Goal: Task Accomplishment & Management: Complete application form

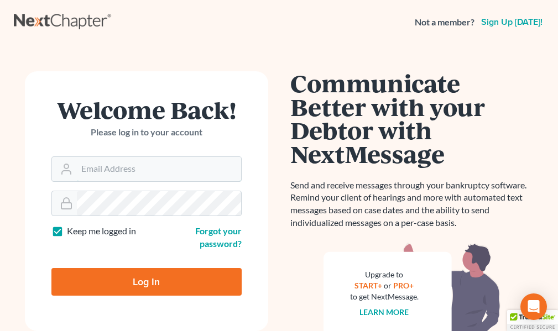
type input "[EMAIL_ADDRESS][DOMAIN_NAME]"
click at [67, 230] on label "Keep me logged in" at bounding box center [101, 231] width 69 height 13
click at [71, 230] on input "Keep me logged in" at bounding box center [74, 228] width 7 height 7
checkbox input "false"
click at [147, 281] on input "Log In" at bounding box center [146, 282] width 190 height 28
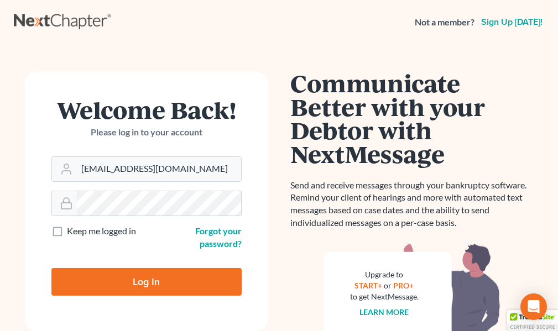
type input "Thinking..."
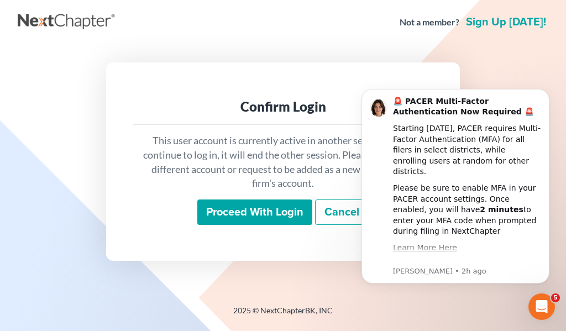
click at [272, 213] on input "Proceed with login" at bounding box center [254, 212] width 115 height 25
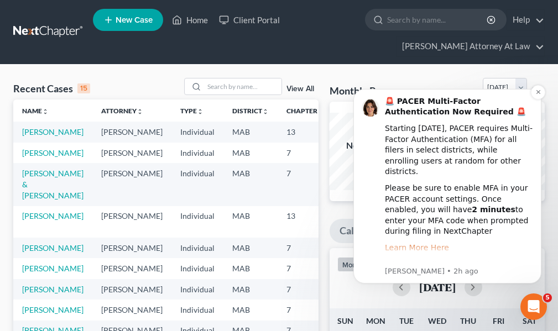
click at [420, 243] on link "Learn More Here" at bounding box center [417, 247] width 64 height 9
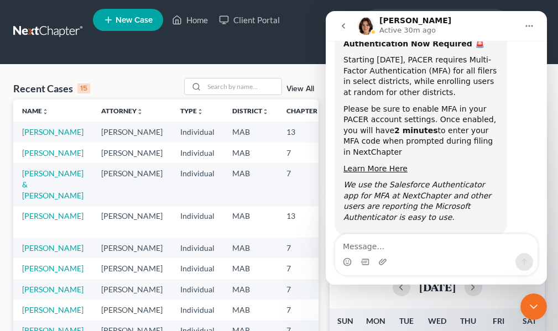
scroll to position [90, 0]
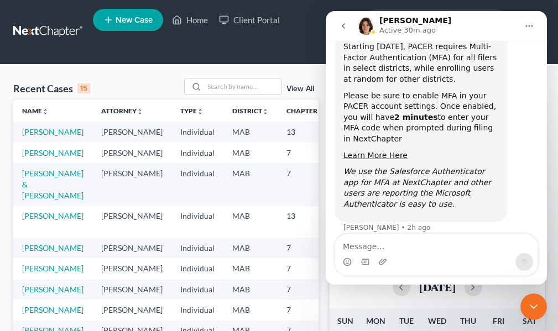
click at [530, 27] on icon "Home" at bounding box center [529, 26] width 7 height 2
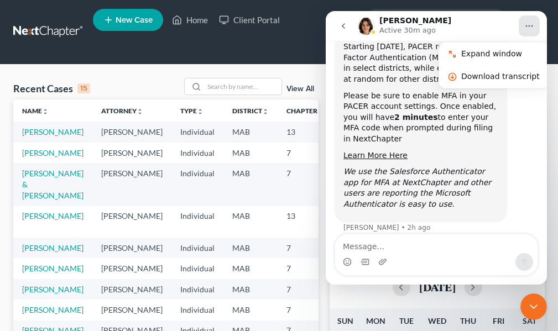
click at [531, 25] on icon "Home" at bounding box center [529, 26] width 9 height 9
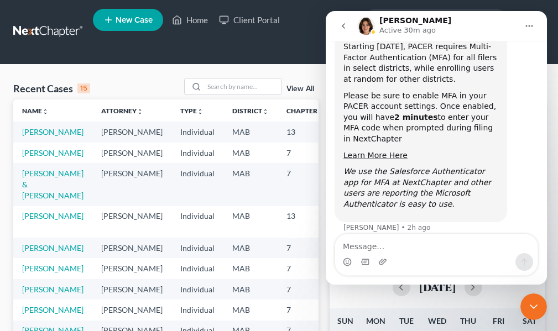
click at [536, 306] on icon "Close Intercom Messenger" at bounding box center [534, 307] width 8 height 4
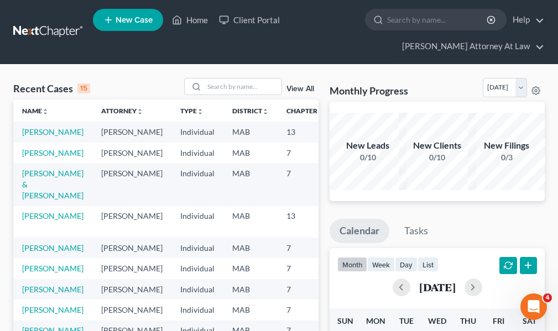
click at [122, 18] on span "New Case" at bounding box center [134, 20] width 37 height 8
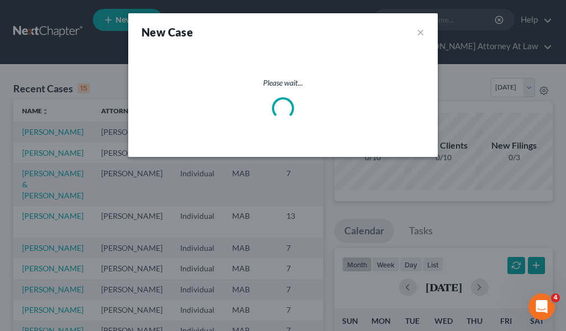
select select "39"
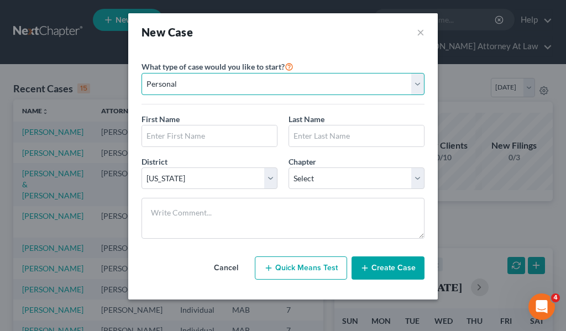
click at [418, 84] on select "Personal Business" at bounding box center [283, 84] width 283 height 22
click at [142, 73] on select "Personal Business" at bounding box center [283, 84] width 283 height 22
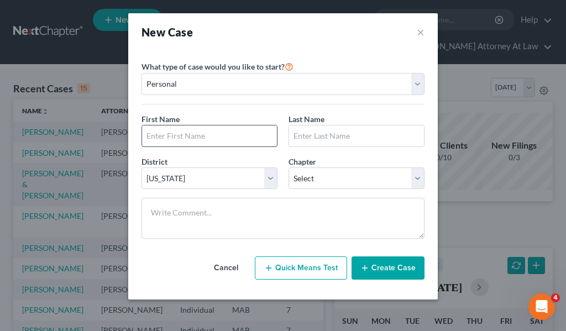
click at [174, 140] on input "text" at bounding box center [209, 135] width 135 height 21
type input "[PERSON_NAME]"
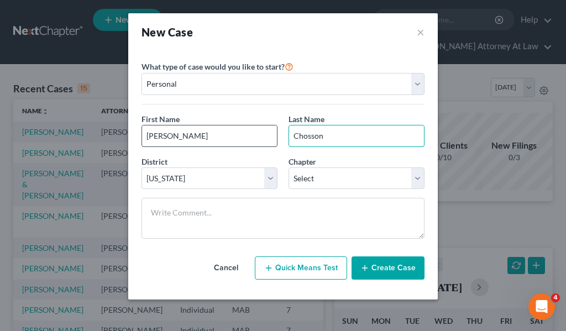
type input "Chosson"
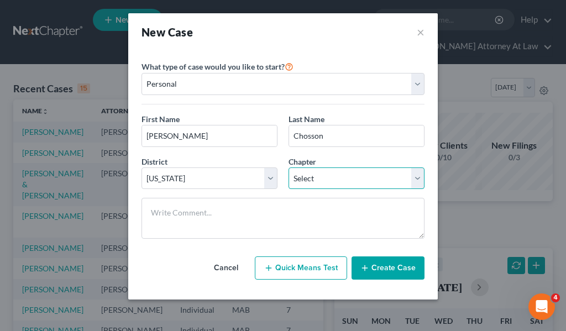
click at [422, 181] on select "Select 7 11 12 13" at bounding box center [357, 178] width 136 height 22
select select "3"
click at [289, 167] on select "Select 7 11 12 13" at bounding box center [357, 178] width 136 height 22
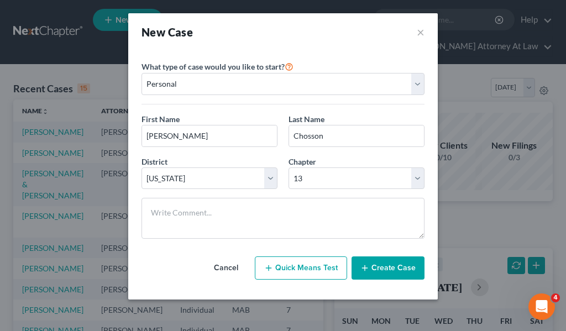
click at [395, 268] on button "Create Case" at bounding box center [388, 267] width 73 height 23
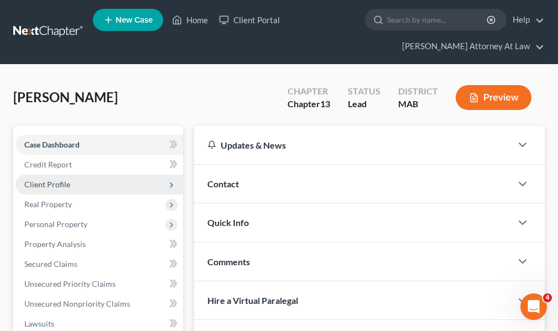
click at [49, 186] on span "Client Profile" at bounding box center [47, 184] width 46 height 9
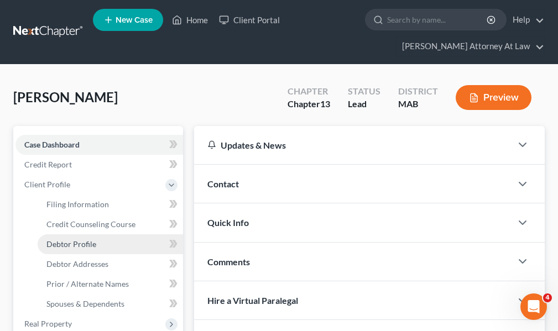
click at [75, 244] on span "Debtor Profile" at bounding box center [71, 243] width 50 height 9
select select "0"
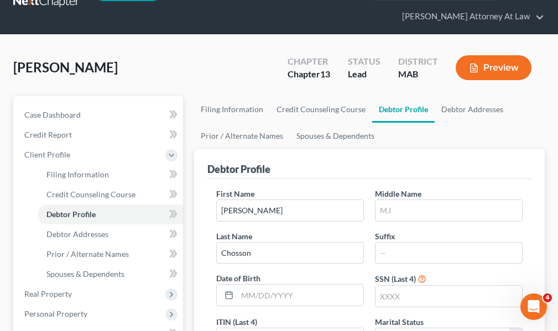
scroll to position [55, 0]
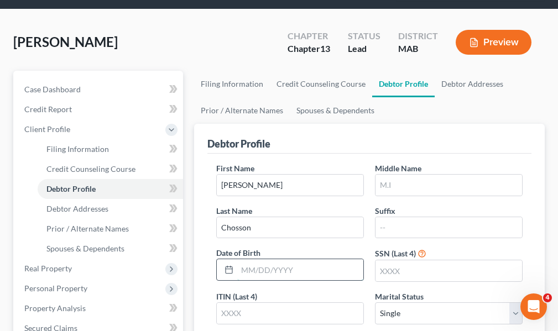
click at [303, 270] on input "text" at bounding box center [300, 269] width 126 height 21
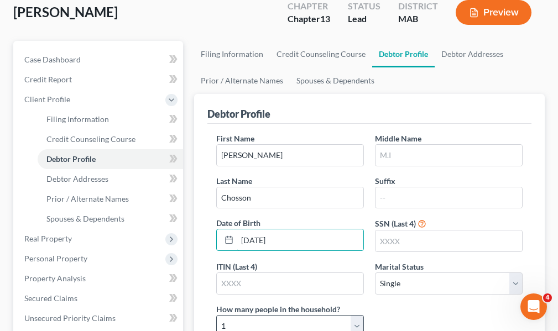
scroll to position [111, 0]
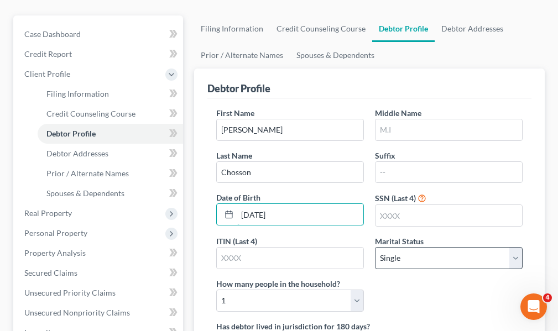
type input "[DATE]"
click at [407, 259] on select "Select Single Married Separated Divorced Widowed" at bounding box center [449, 258] width 148 height 22
select select "2"
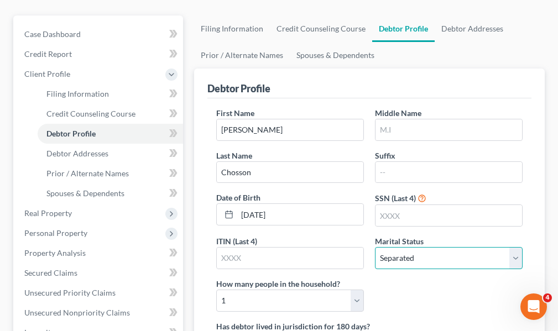
click at [375, 247] on select "Select Single Married Separated Divorced Widowed" at bounding box center [449, 258] width 148 height 22
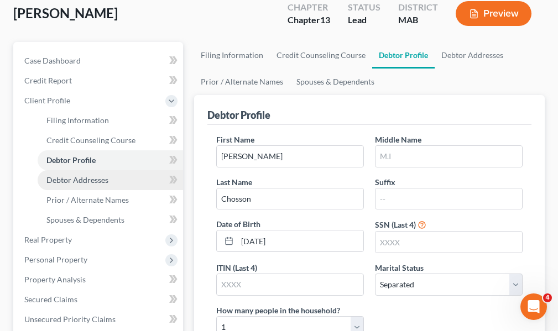
click at [61, 181] on span "Debtor Addresses" at bounding box center [77, 179] width 62 height 9
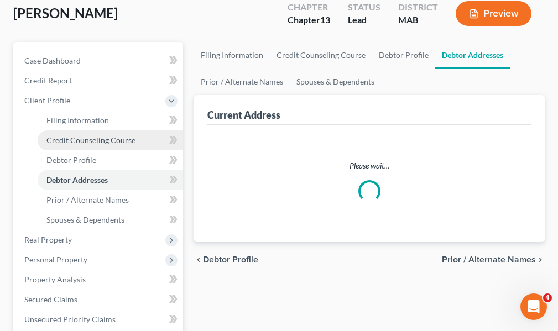
scroll to position [8, 0]
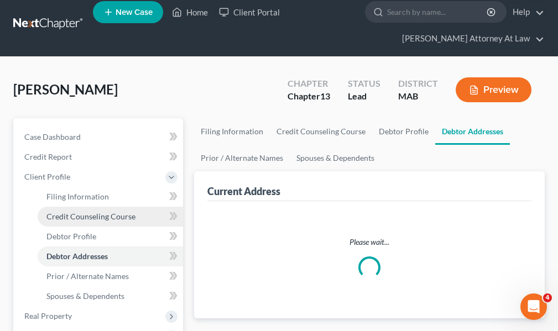
select select "0"
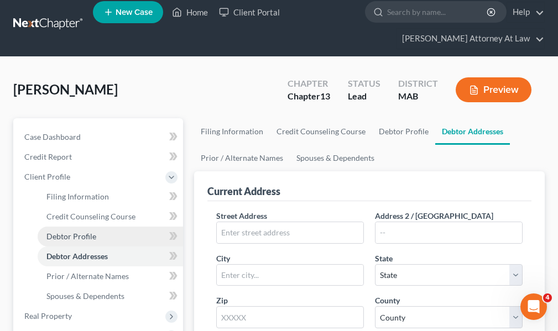
scroll to position [0, 0]
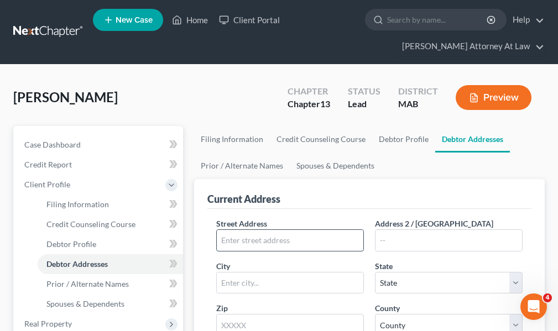
click at [234, 238] on input "text" at bounding box center [290, 240] width 146 height 21
type input "[STREET_ADDRESS][PERSON_NAME]"
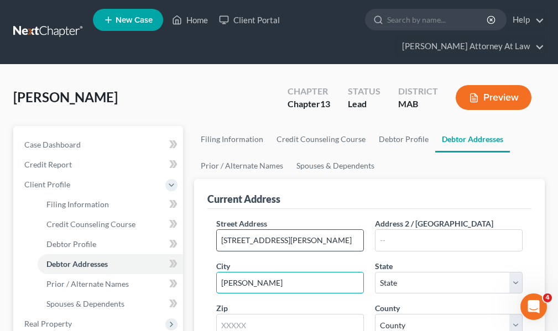
type input "[PERSON_NAME]"
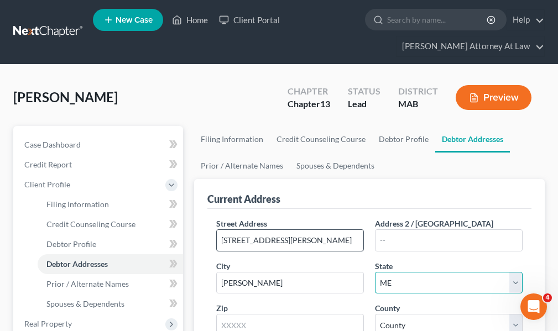
select select "22"
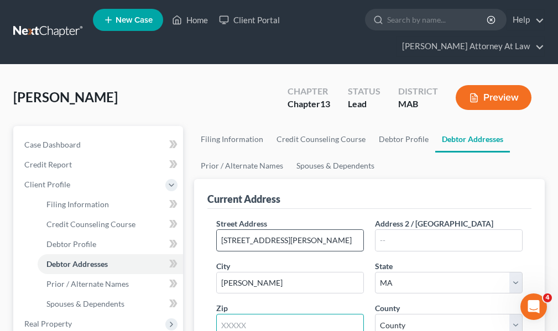
scroll to position [5, 0]
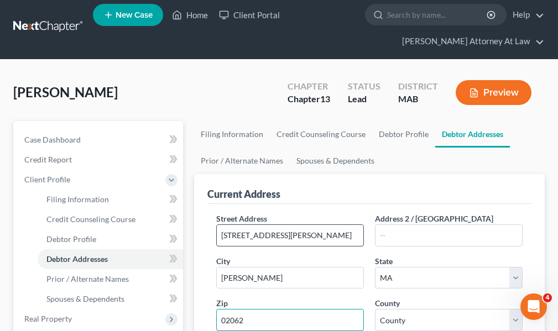
type input "02062"
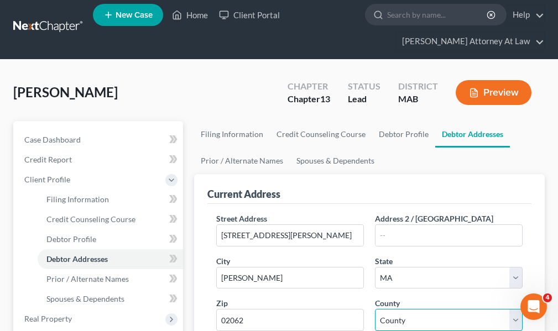
click at [513, 319] on select "County [GEOGRAPHIC_DATA] [GEOGRAPHIC_DATA] [GEOGRAPHIC_DATA] [GEOGRAPHIC_DATA] …" at bounding box center [449, 320] width 148 height 22
select select "10"
click at [375, 309] on select "County [GEOGRAPHIC_DATA] [GEOGRAPHIC_DATA] [GEOGRAPHIC_DATA] [GEOGRAPHIC_DATA] …" at bounding box center [449, 320] width 148 height 22
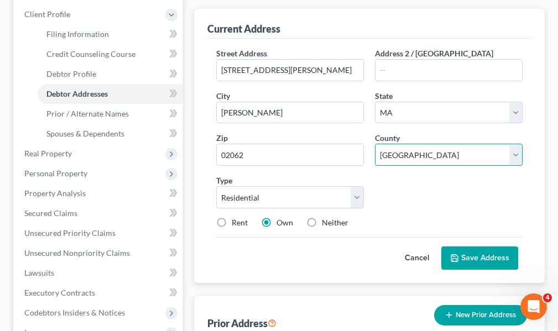
scroll to position [171, 0]
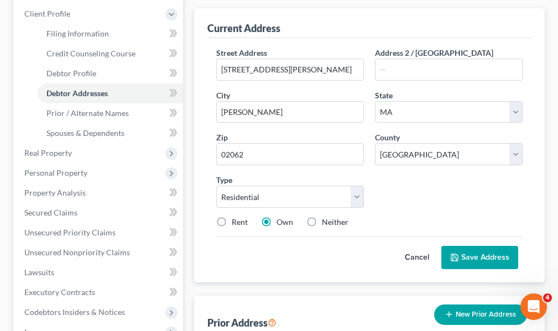
click at [467, 254] on button "Save Address" at bounding box center [479, 257] width 77 height 23
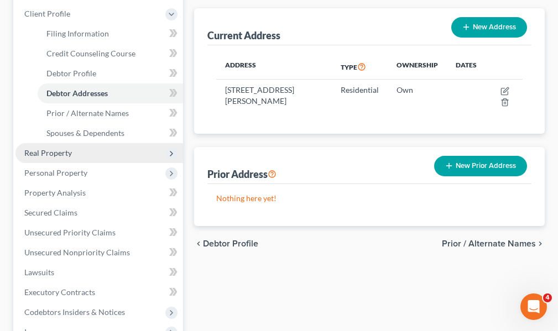
click at [61, 151] on span "Real Property" at bounding box center [48, 152] width 48 height 9
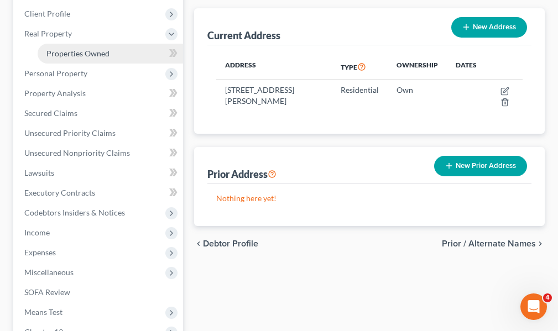
click at [57, 56] on span "Properties Owned" at bounding box center [77, 53] width 63 height 9
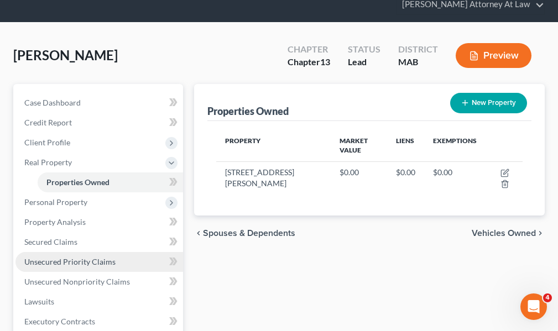
scroll to position [111, 0]
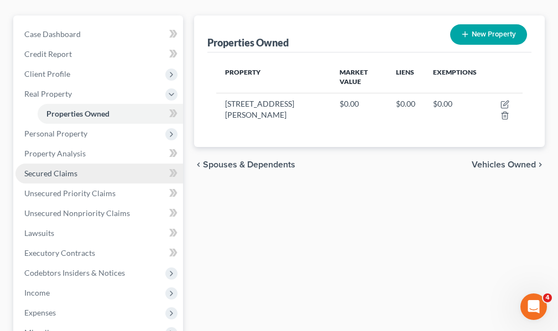
click at [68, 175] on span "Secured Claims" at bounding box center [50, 173] width 53 height 9
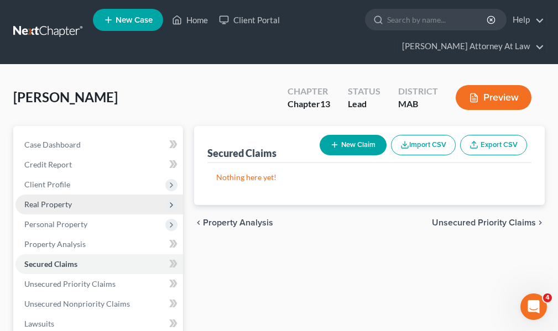
click at [59, 203] on span "Real Property" at bounding box center [48, 204] width 48 height 9
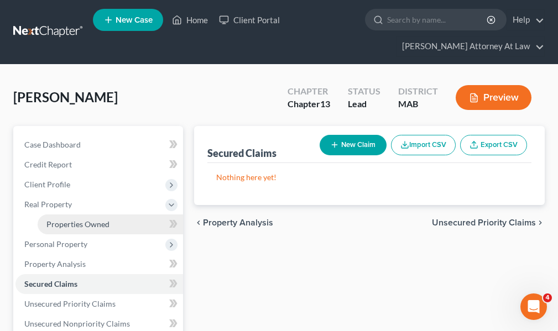
click at [69, 226] on span "Properties Owned" at bounding box center [77, 223] width 63 height 9
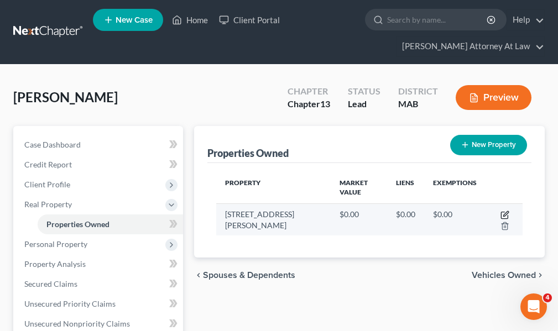
click at [503, 211] on icon "button" at bounding box center [505, 213] width 5 height 5
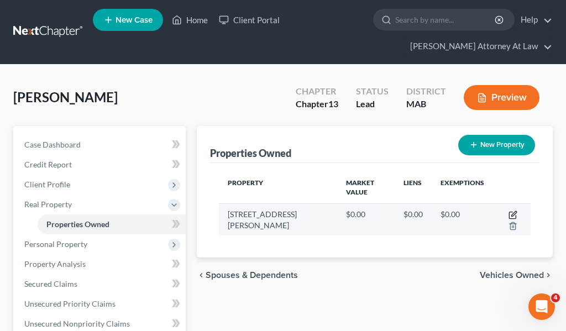
select select "22"
select select "10"
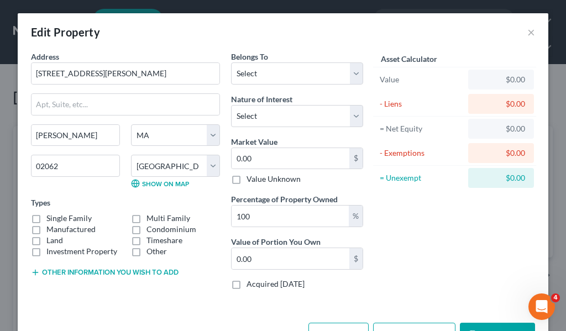
click at [46, 218] on label "Single Family" at bounding box center [68, 218] width 45 height 11
click at [51, 218] on input "Single Family" at bounding box center [54, 216] width 7 height 7
checkbox input "true"
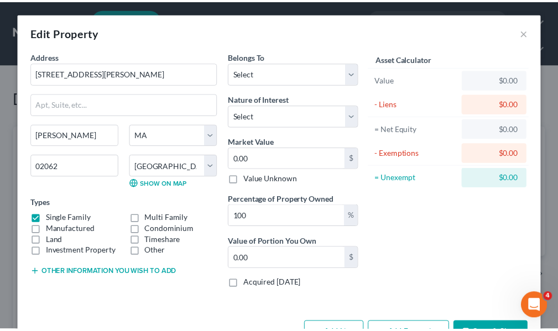
scroll to position [37, 0]
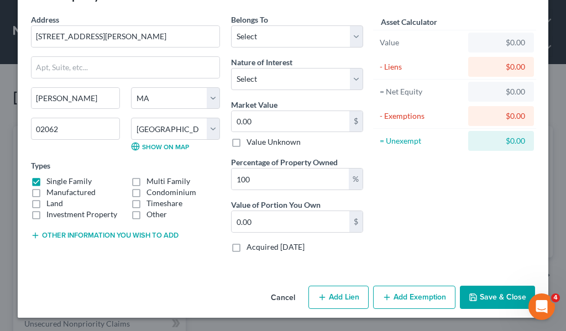
click at [496, 297] on button "Save & Close" at bounding box center [497, 297] width 75 height 23
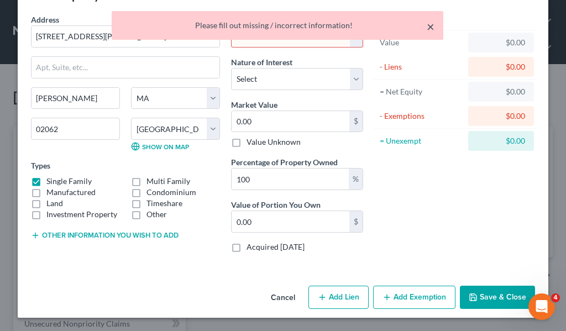
click at [431, 26] on button "×" at bounding box center [431, 26] width 8 height 13
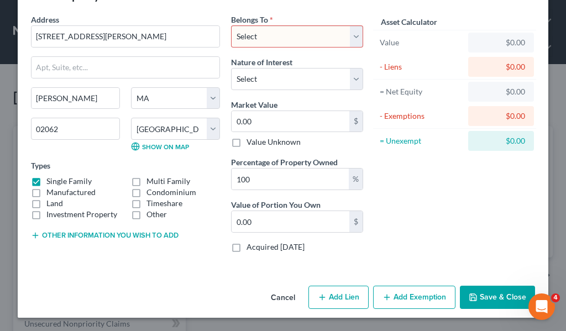
click at [352, 34] on select "Select Debtor 1 Only Debtor 2 Only Debtor 1 And Debtor 2 Only At Least One Of T…" at bounding box center [297, 36] width 132 height 22
select select "0"
click at [231, 25] on select "Select Debtor 1 Only Debtor 2 Only Debtor 1 And Debtor 2 Only At Least One Of T…" at bounding box center [297, 36] width 132 height 22
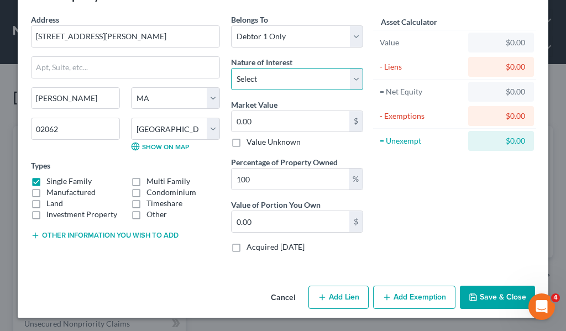
click at [352, 81] on select "Select Fee Simple Joint Tenant Life Estate Equitable Interest Future Interest T…" at bounding box center [297, 79] width 132 height 22
select select "0"
click at [231, 68] on select "Select Fee Simple Joint Tenant Life Estate Equitable Interest Future Interest T…" at bounding box center [297, 79] width 132 height 22
click at [492, 298] on button "Save & Close" at bounding box center [497, 297] width 75 height 23
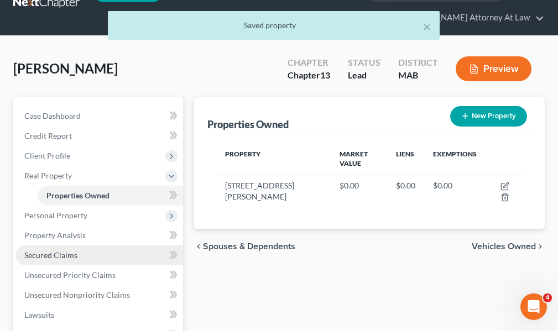
scroll to position [55, 0]
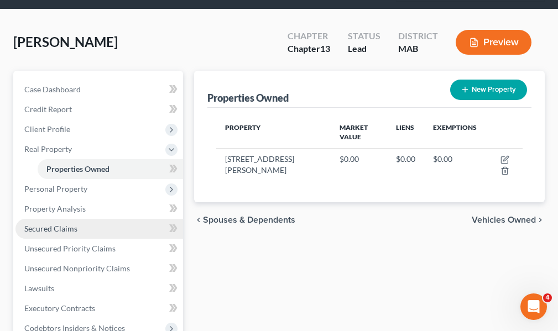
click at [67, 229] on span "Secured Claims" at bounding box center [50, 228] width 53 height 9
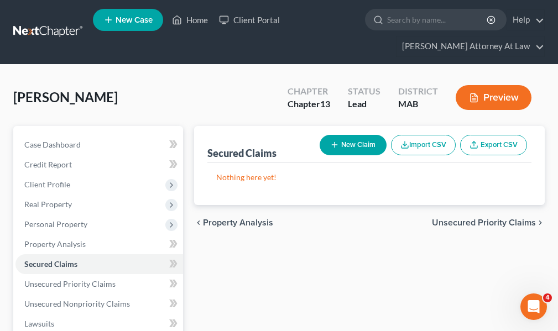
click at [347, 144] on button "New Claim" at bounding box center [352, 145] width 67 height 20
select select "0"
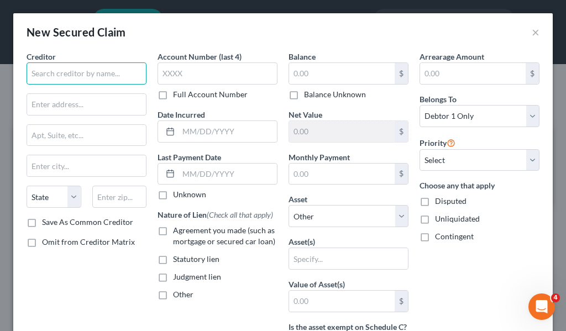
click at [108, 77] on input "text" at bounding box center [87, 73] width 120 height 22
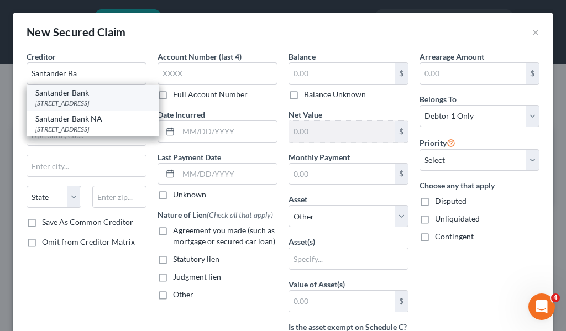
click at [92, 106] on div "[STREET_ADDRESS]" at bounding box center [92, 102] width 115 height 9
type input "Santander Bank"
type input "PO Box 12646"
type input "Reading"
select select "39"
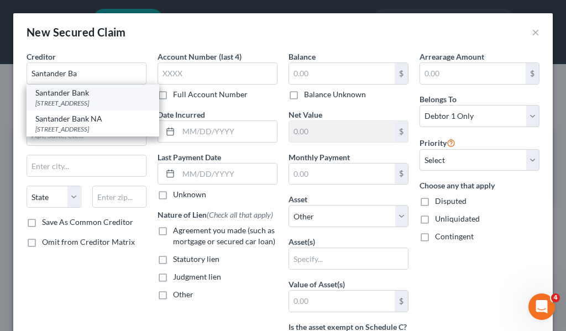
type input "19612"
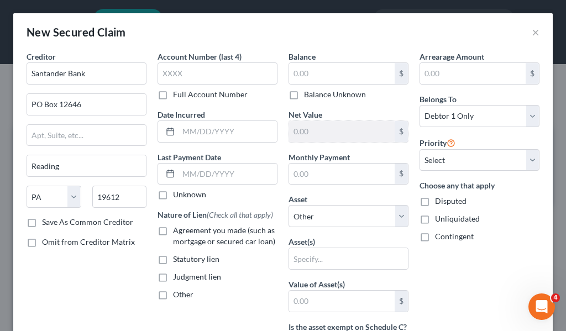
click at [173, 96] on label "Full Account Number" at bounding box center [210, 94] width 75 height 11
click at [177, 96] on input "Full Account Number" at bounding box center [180, 92] width 7 height 7
click at [166, 77] on input "text" at bounding box center [218, 73] width 120 height 22
type input "9355477622"
click at [173, 195] on label "Unknown" at bounding box center [189, 194] width 33 height 11
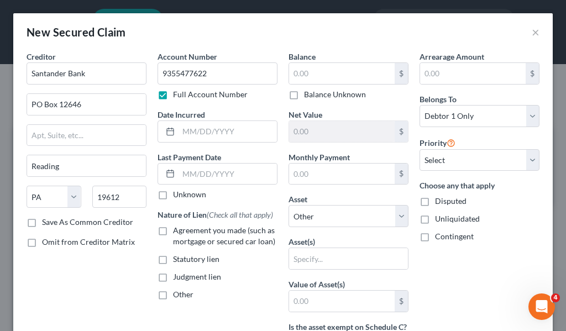
click at [177, 195] on input "Unknown" at bounding box center [180, 192] width 7 height 7
checkbox input "true"
click at [227, 134] on input "text" at bounding box center [228, 131] width 98 height 21
type input "[DATE]"
click at [173, 233] on label "Agreement you made (such as mortgage or secured car loan)" at bounding box center [225, 236] width 104 height 22
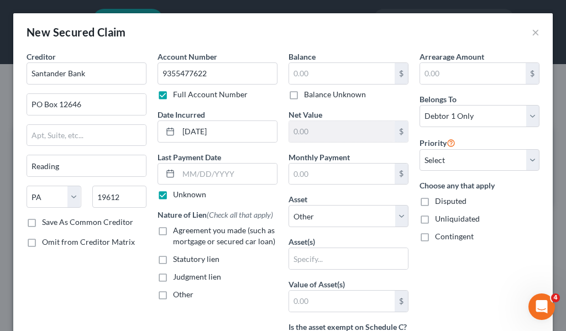
click at [177, 232] on input "Agreement you made (such as mortgage or secured car loan)" at bounding box center [180, 228] width 7 height 7
checkbox input "true"
click at [448, 75] on input "text" at bounding box center [473, 73] width 106 height 21
click at [349, 68] on input "text" at bounding box center [342, 73] width 106 height 21
click at [435, 203] on label "Disputed" at bounding box center [451, 201] width 32 height 11
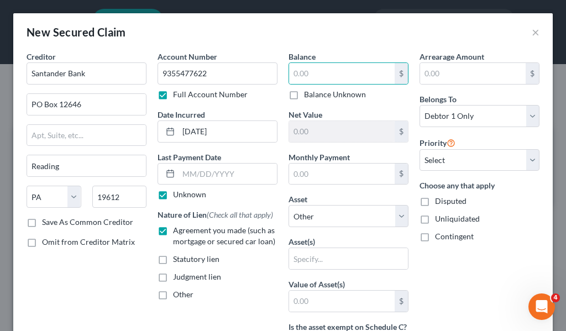
click at [439, 203] on input "Disputed" at bounding box center [442, 199] width 7 height 7
checkbox input "true"
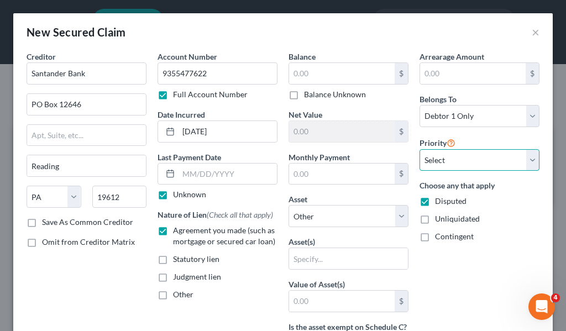
click at [524, 162] on select "Select 1st 2nd 3rd 4th 5th 6th 7th 8th 9th 10th 11th 12th 13th 14th 15th 16th 1…" at bounding box center [480, 160] width 120 height 22
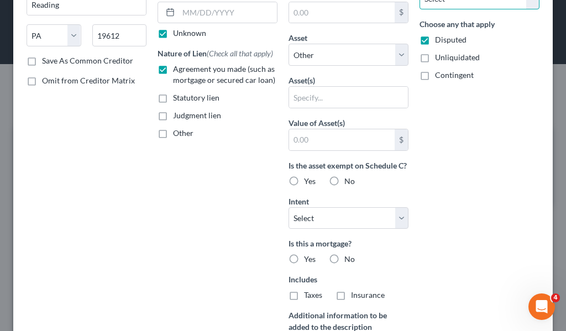
scroll to position [166, 0]
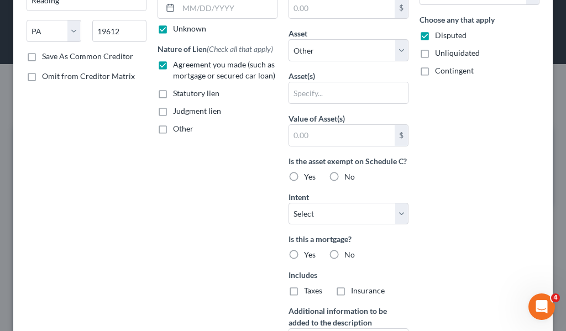
click at [344, 182] on label "No" at bounding box center [349, 176] width 11 height 11
click at [349, 179] on input "No" at bounding box center [352, 174] width 7 height 7
radio input "true"
click at [344, 182] on label "No" at bounding box center [349, 176] width 11 height 11
click at [349, 179] on input "No" at bounding box center [352, 174] width 7 height 7
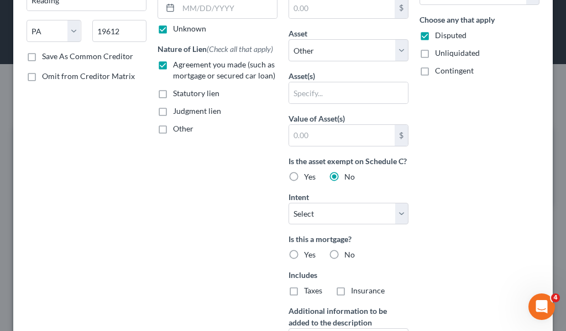
click at [359, 182] on div "Is the asset exempt on Schedule C? Yes No" at bounding box center [349, 168] width 120 height 27
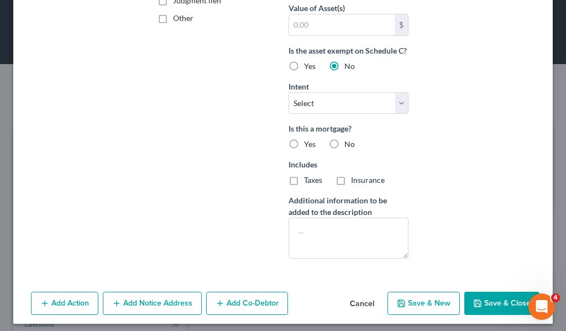
click at [304, 72] on label "Yes" at bounding box center [310, 66] width 12 height 11
click at [308, 68] on input "Yes" at bounding box center [311, 64] width 7 height 7
radio input "true"
click at [393, 112] on select "Select Surrender Redeem Reaffirm Avoid Other" at bounding box center [349, 103] width 120 height 22
click at [449, 130] on div "Arrearage Amount $ Belongs To * Select Debtor 1 Only Debtor 2 Only Debtor 1 And…" at bounding box center [479, 20] width 131 height 493
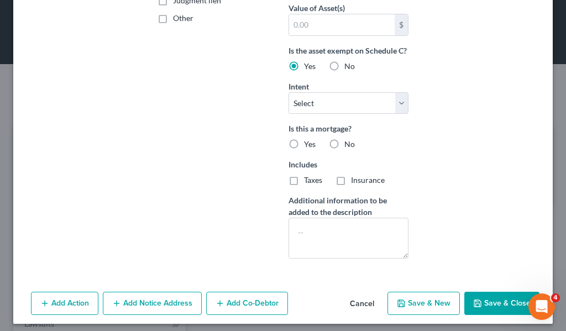
click at [304, 150] on label "Yes" at bounding box center [310, 144] width 12 height 11
click at [308, 146] on input "Yes" at bounding box center [311, 142] width 7 height 7
radio input "true"
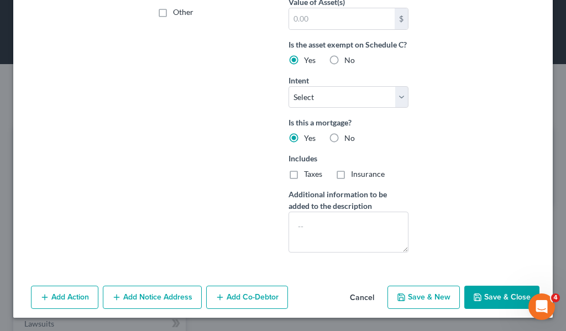
scroll to position [294, 0]
click at [139, 298] on button "Add Notice Address" at bounding box center [152, 297] width 99 height 23
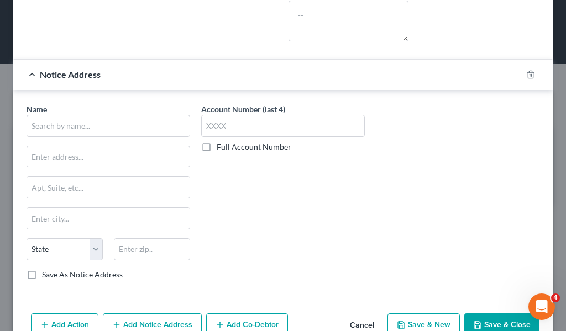
scroll to position [515, 0]
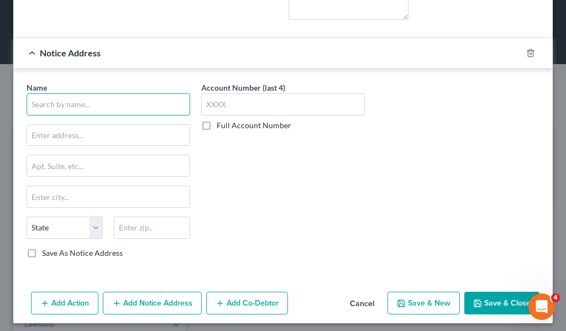
click at [83, 116] on input "text" at bounding box center [109, 104] width 164 height 22
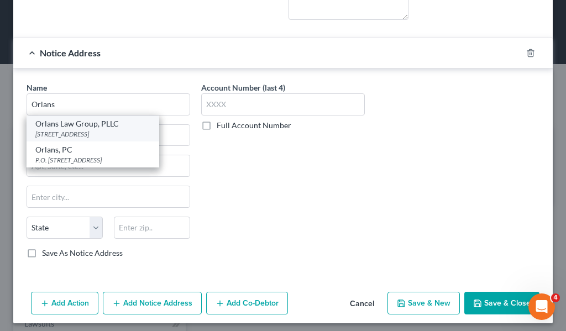
click at [96, 139] on div "[STREET_ADDRESS]" at bounding box center [92, 133] width 115 height 9
type input "Orlans Law Group, PLLC"
type input "[STREET_ADDRESS]"
type input "Waltham"
select select "22"
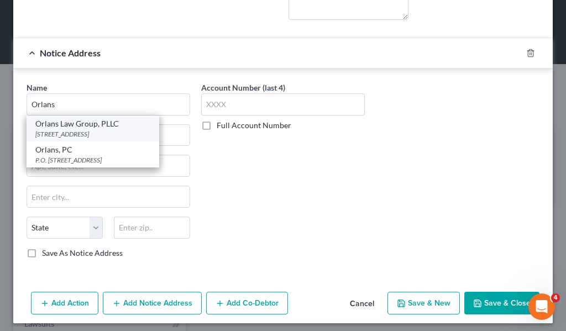
type input "02451"
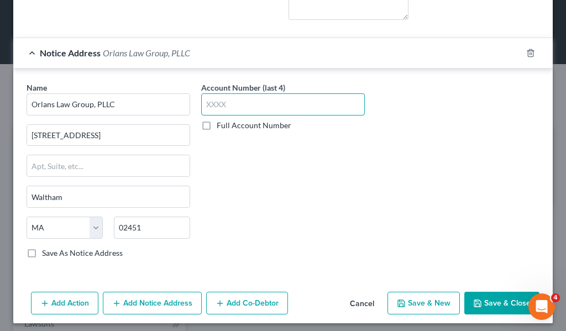
click at [228, 116] on input "text" at bounding box center [283, 104] width 164 height 22
type input "9060"
click at [491, 312] on button "Save & Close" at bounding box center [501, 303] width 75 height 23
select select
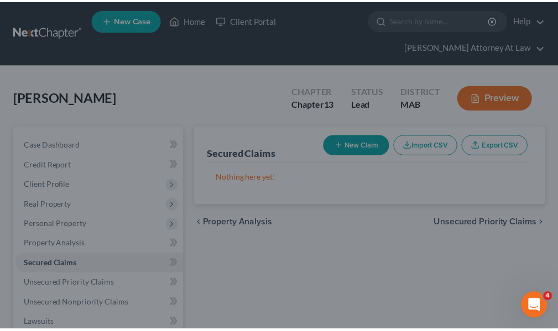
scroll to position [400, 0]
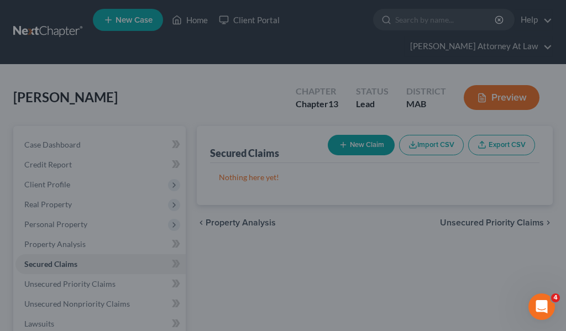
type input "0.00"
type input "0"
type input "0.00"
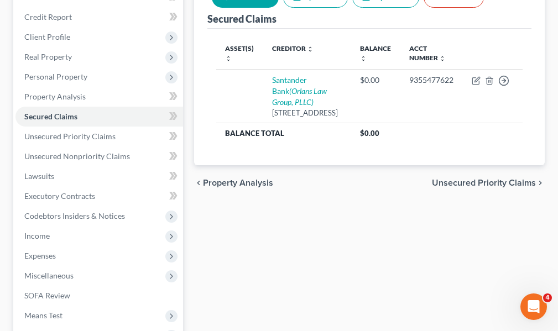
scroll to position [0, 0]
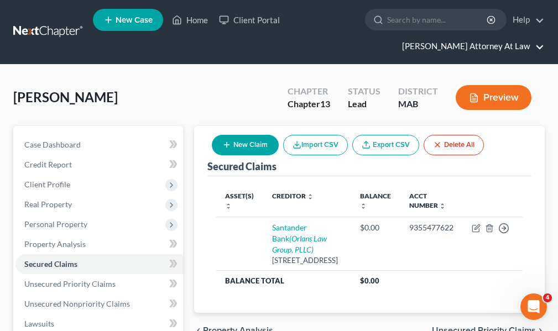
click at [539, 48] on link "[PERSON_NAME] Attorney At Law" at bounding box center [470, 46] width 148 height 20
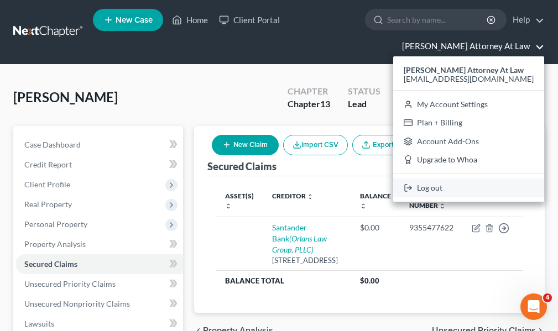
click at [436, 190] on link "Log out" at bounding box center [468, 188] width 151 height 19
